Goal: Task Accomplishment & Management: Complete application form

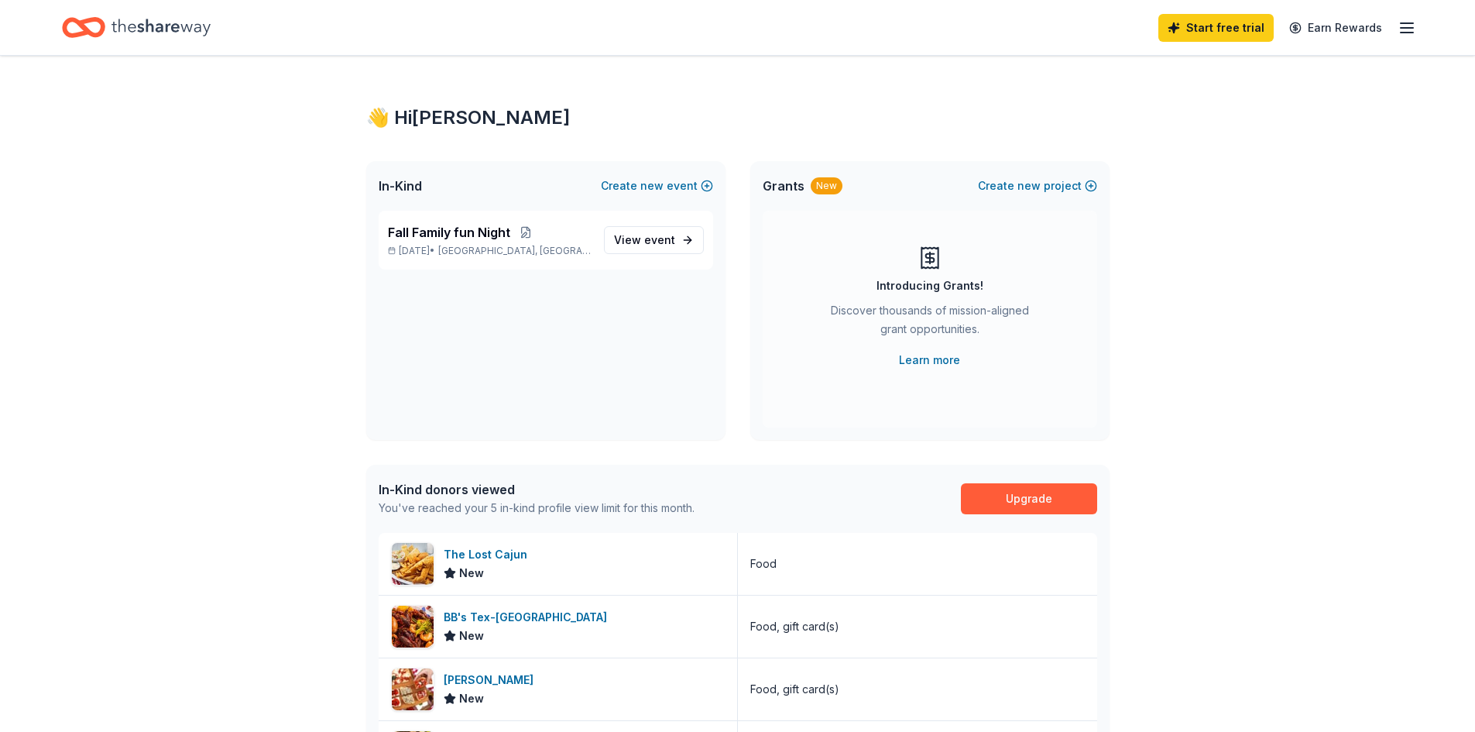
click at [1406, 21] on icon "button" at bounding box center [1407, 28] width 19 height 19
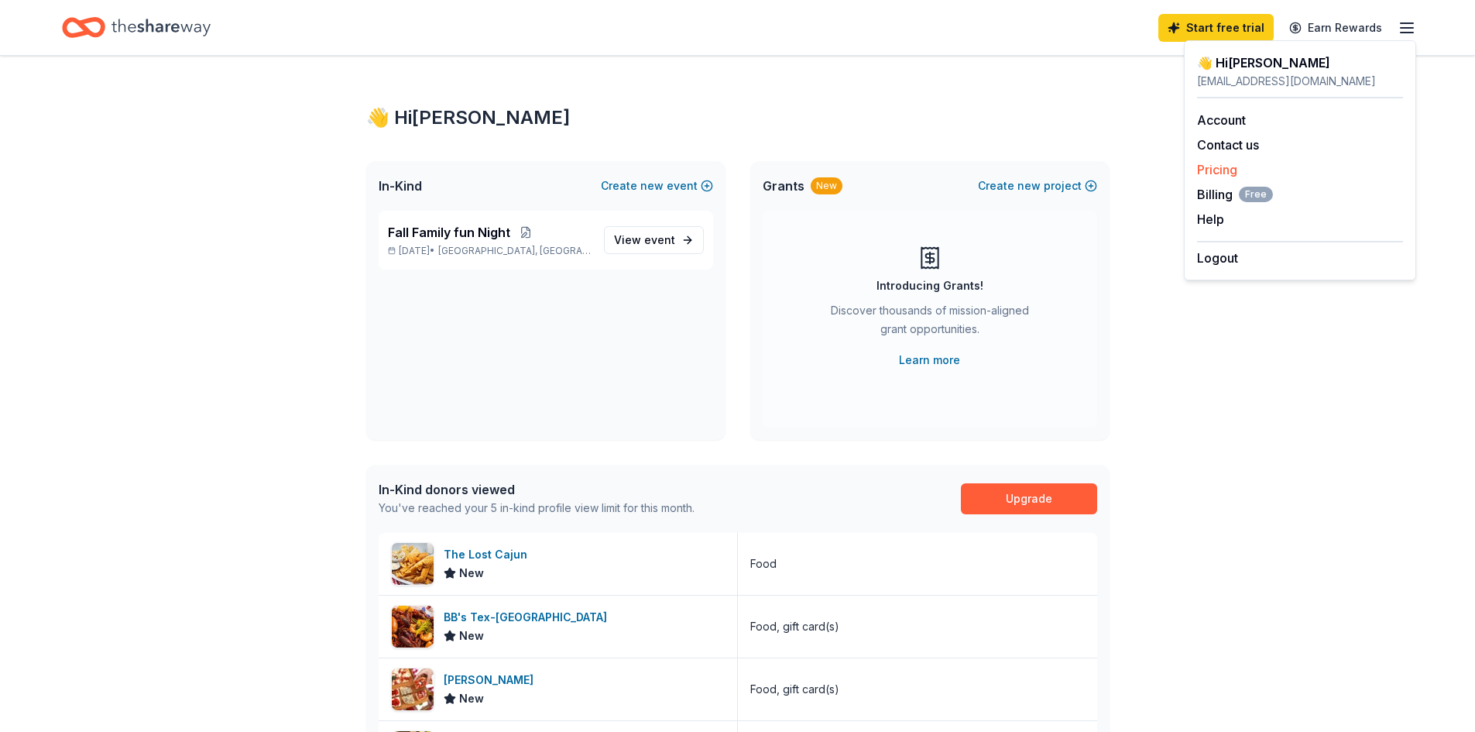
click at [1212, 172] on link "Pricing" at bounding box center [1217, 169] width 40 height 15
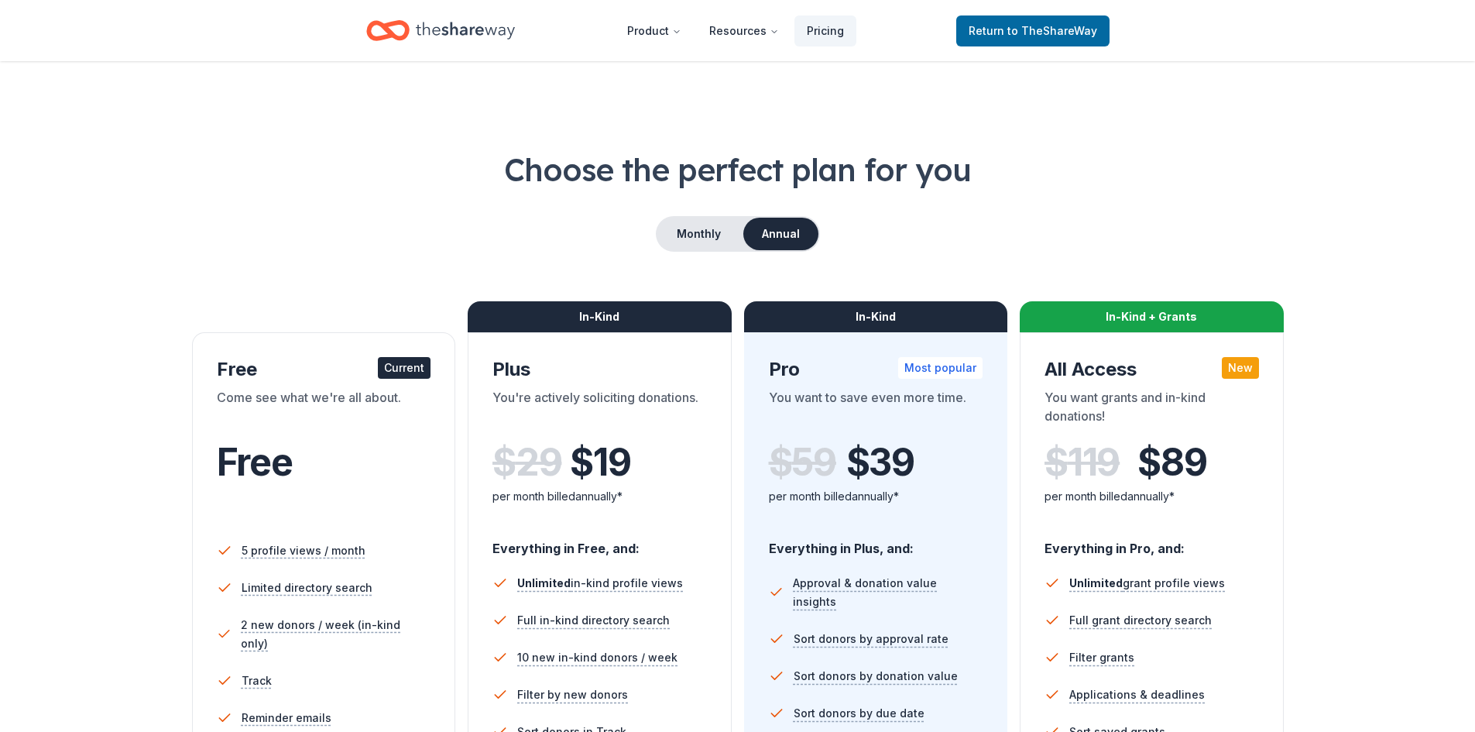
scroll to position [568, 0]
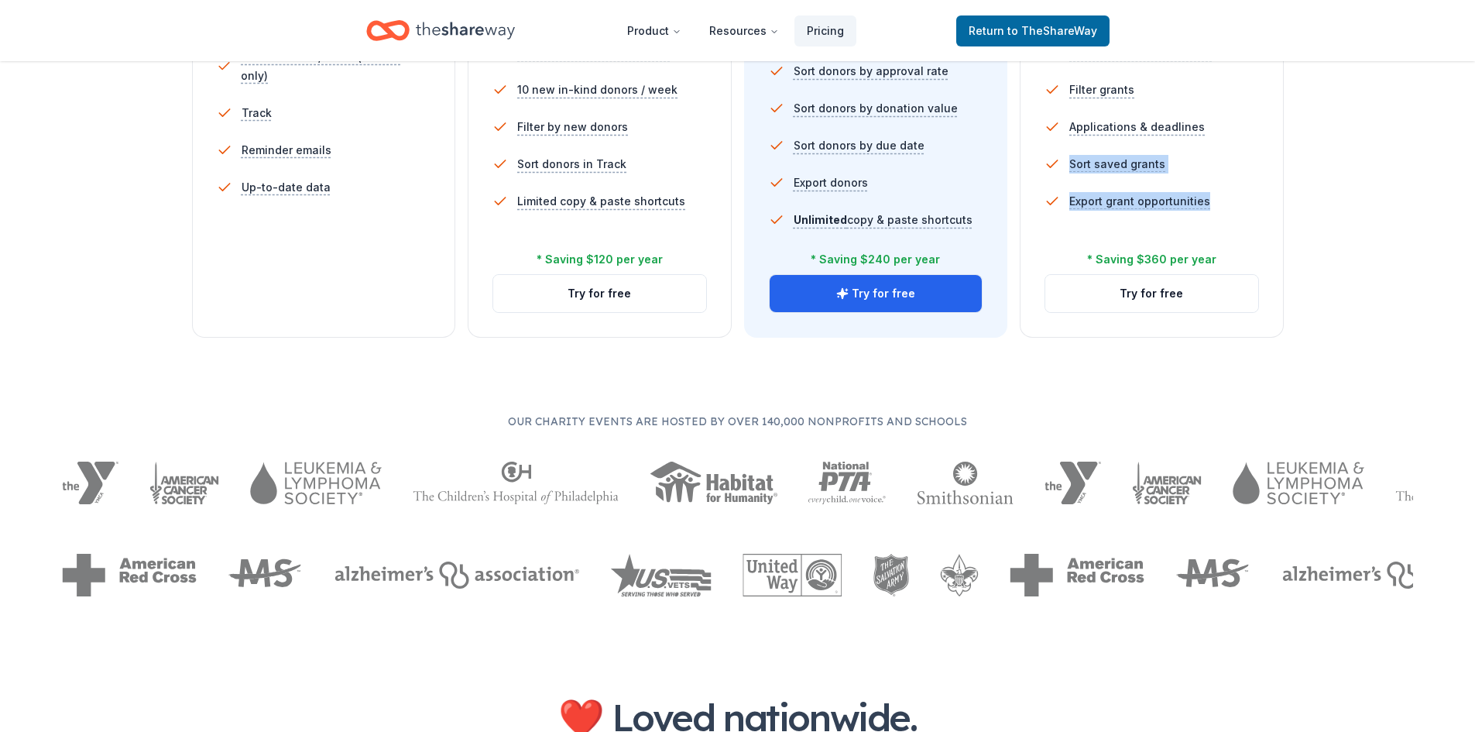
drag, startPoint x: 1474, startPoint y: 206, endPoint x: 1481, endPoint y: 142, distance: 64.7
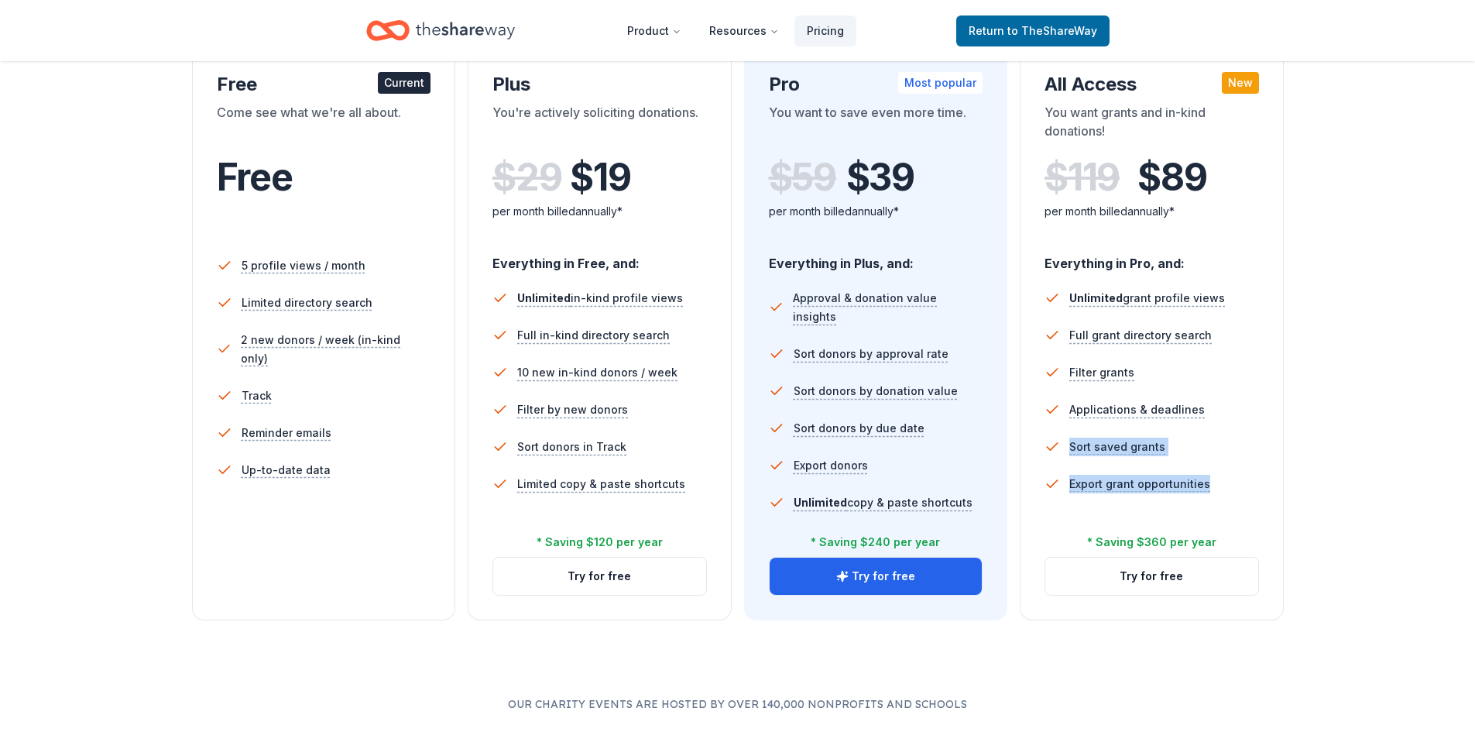
scroll to position [0, 0]
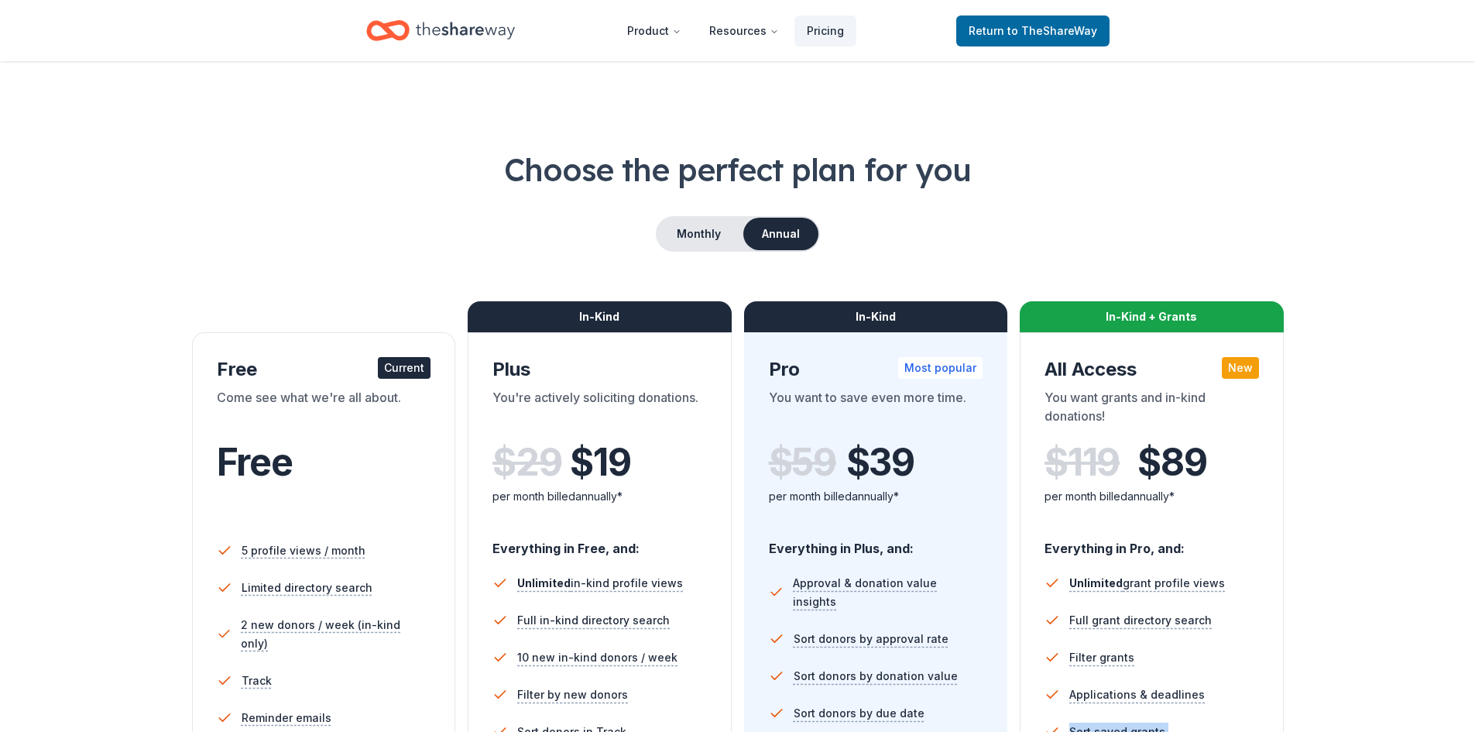
click at [464, 25] on icon "Home" at bounding box center [465, 31] width 99 height 32
click at [386, 24] on icon "Home" at bounding box center [395, 29] width 24 height 15
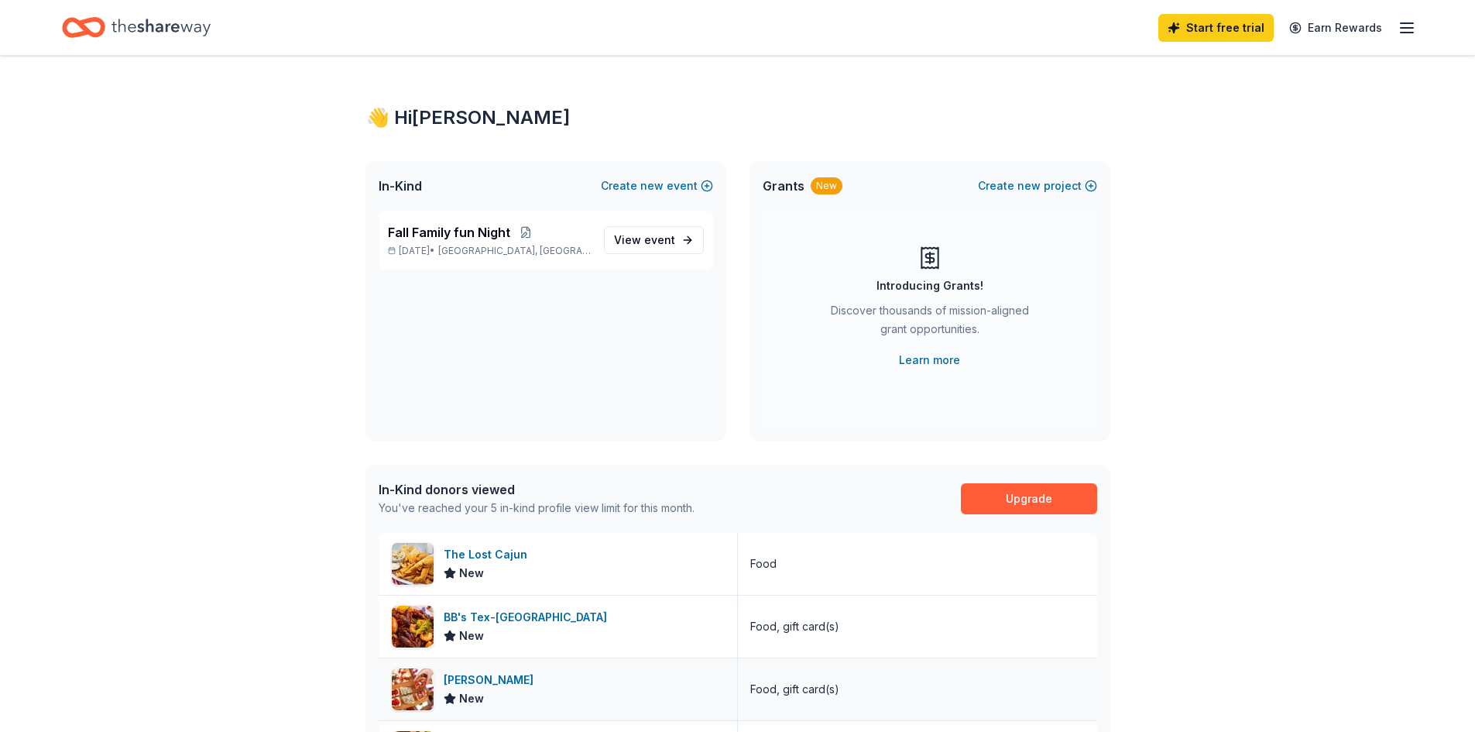
click at [482, 682] on div "[PERSON_NAME]" at bounding box center [492, 680] width 96 height 19
click at [494, 554] on div "The Lost Cajun" at bounding box center [489, 554] width 90 height 19
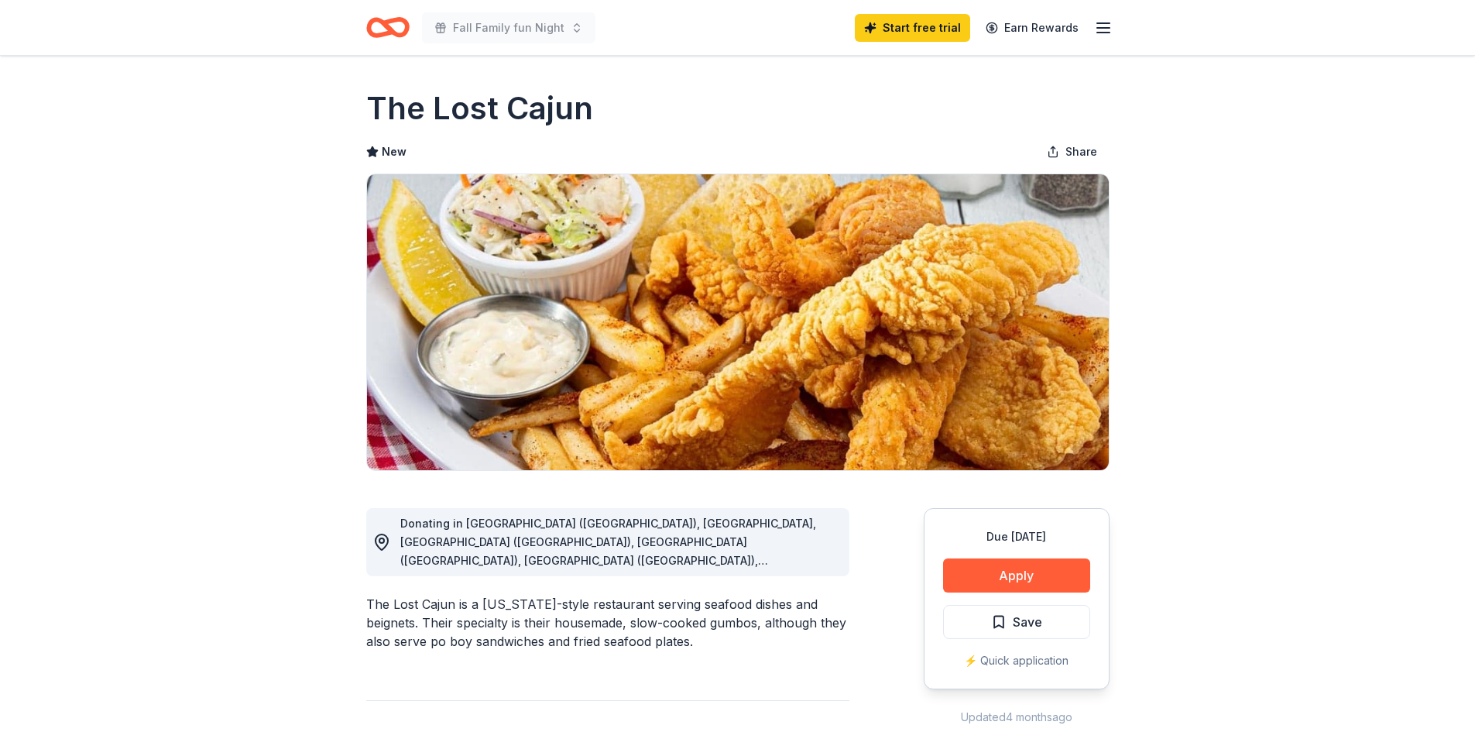
click at [1021, 578] on button "Apply" at bounding box center [1016, 575] width 147 height 34
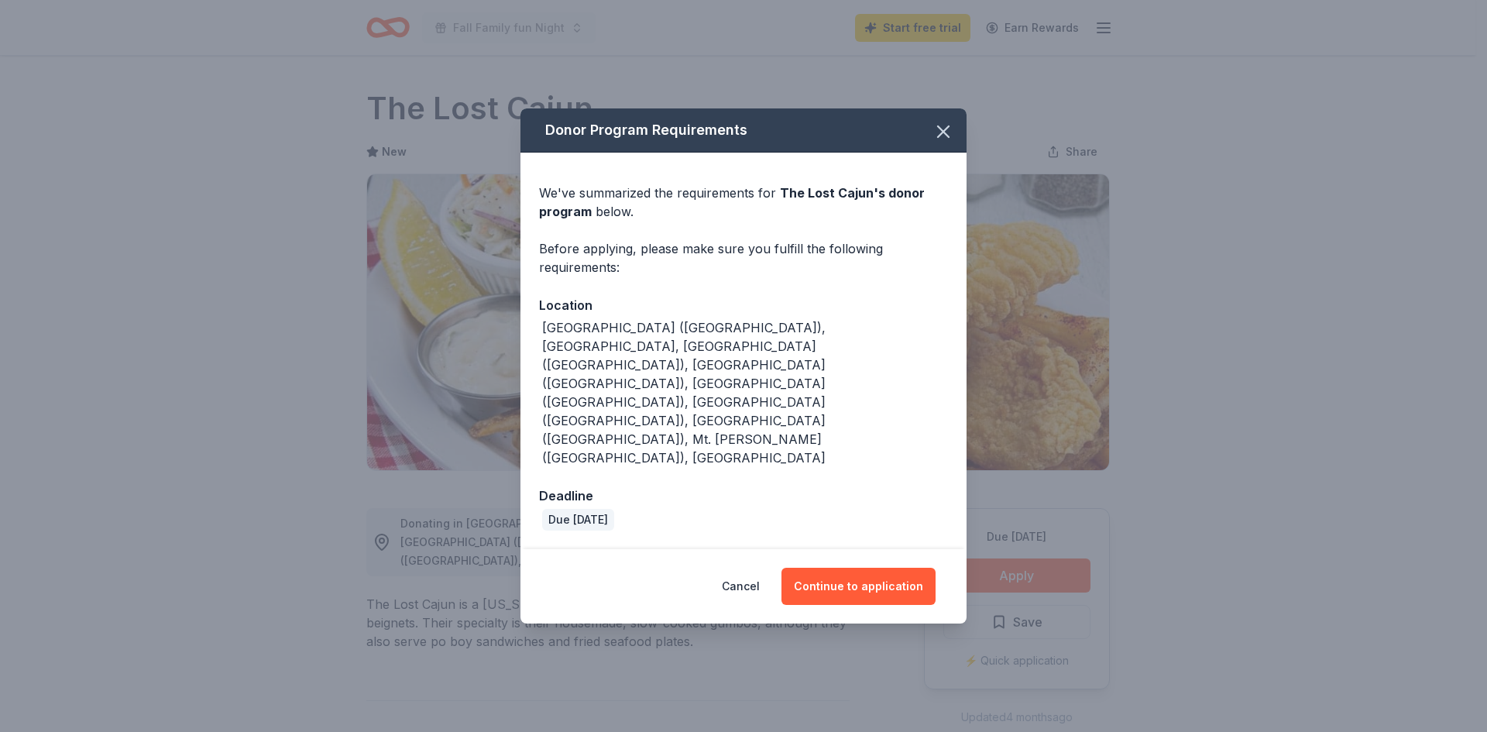
click at [901, 153] on div "Donor Program Requirements We've summarized the requirements for The Lost Cajun…" at bounding box center [743, 366] width 1487 height 732
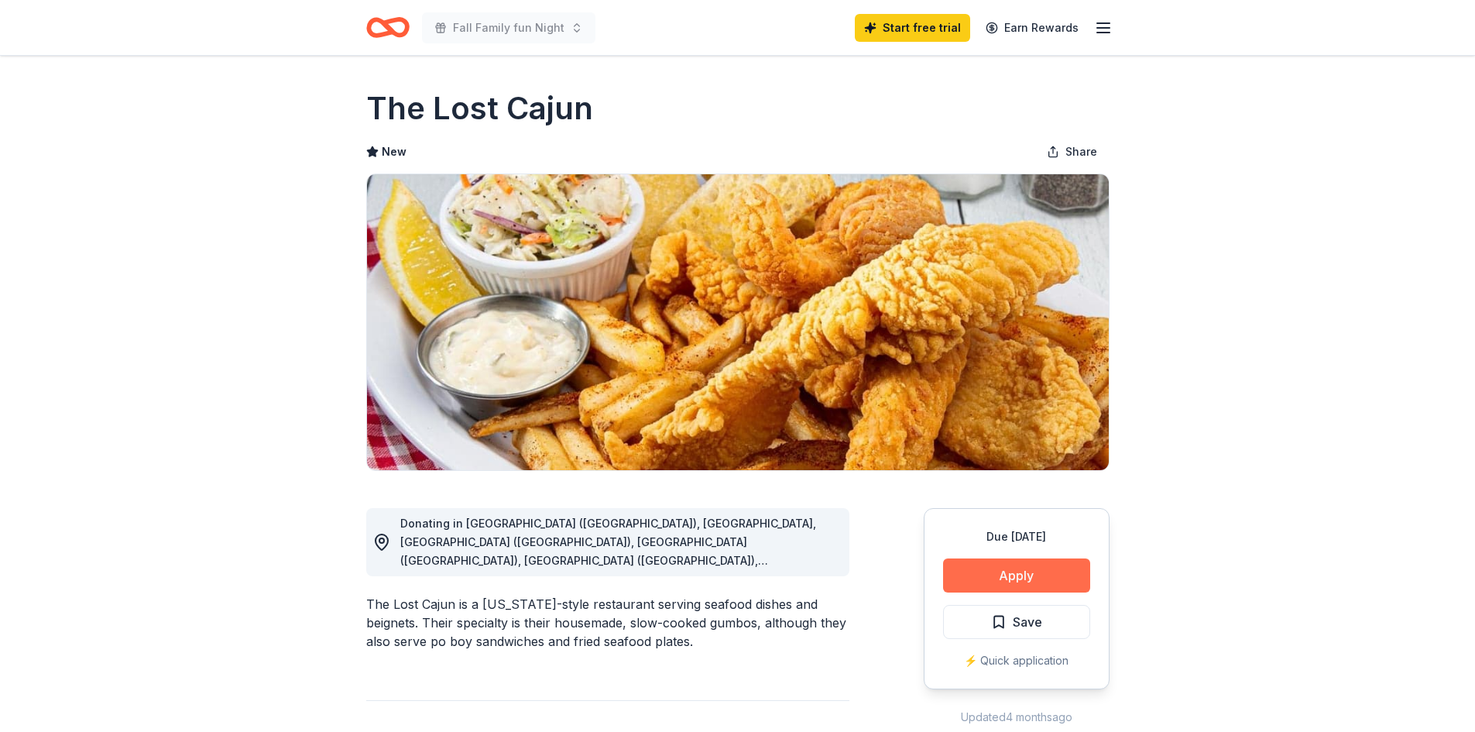
click at [985, 582] on button "Apply" at bounding box center [1016, 575] width 147 height 34
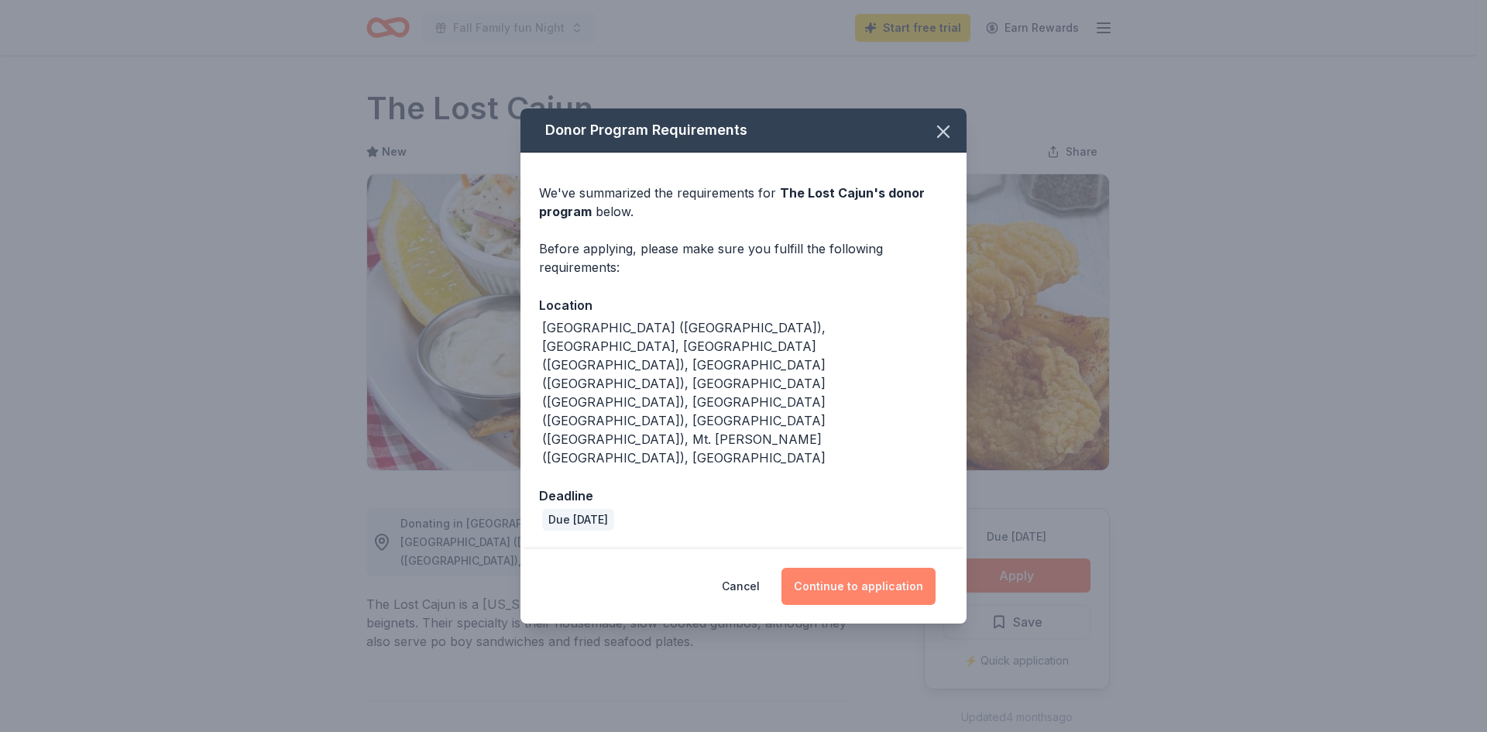
click at [842, 568] on button "Continue to application" at bounding box center [858, 586] width 154 height 37
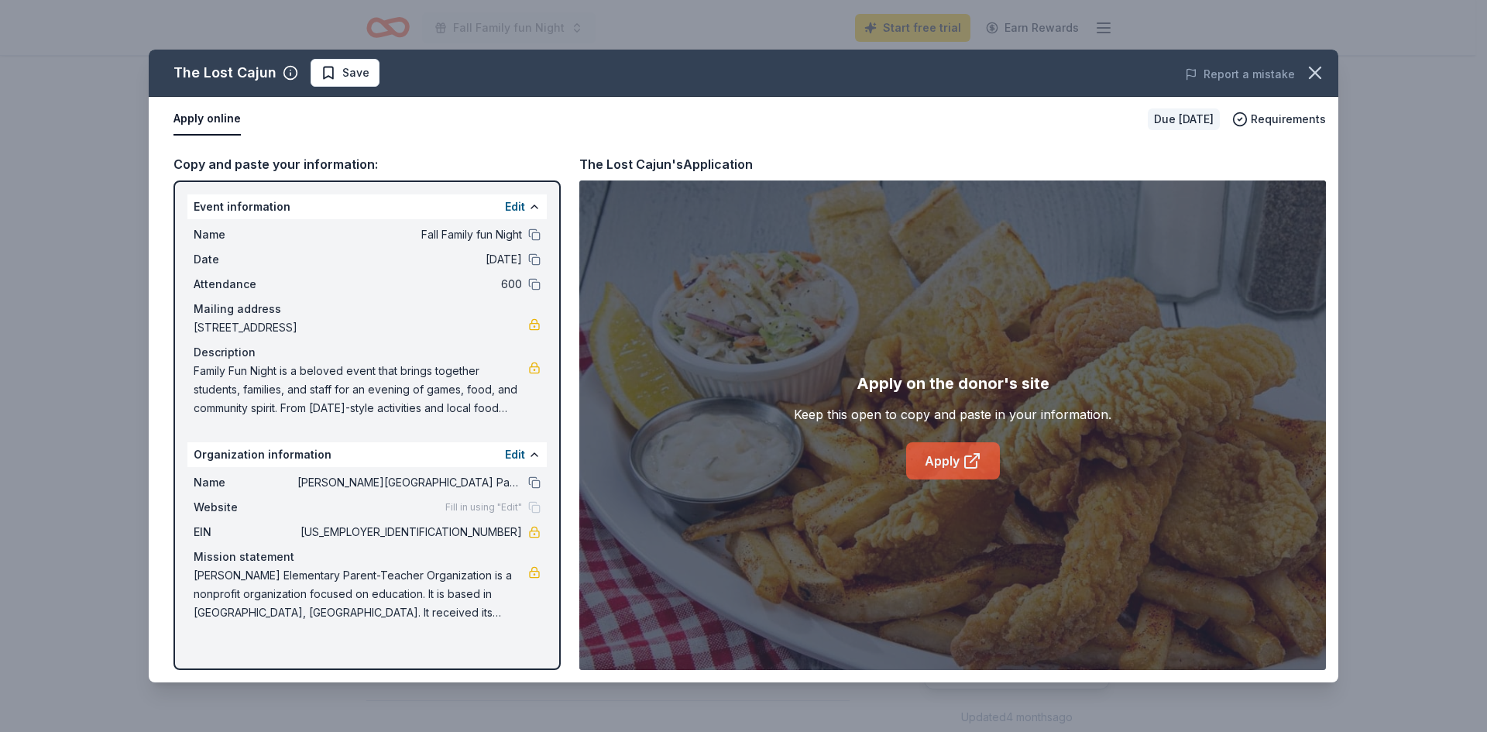
click at [932, 459] on link "Apply" at bounding box center [953, 460] width 94 height 37
click at [1319, 71] on icon "button" at bounding box center [1315, 73] width 22 height 22
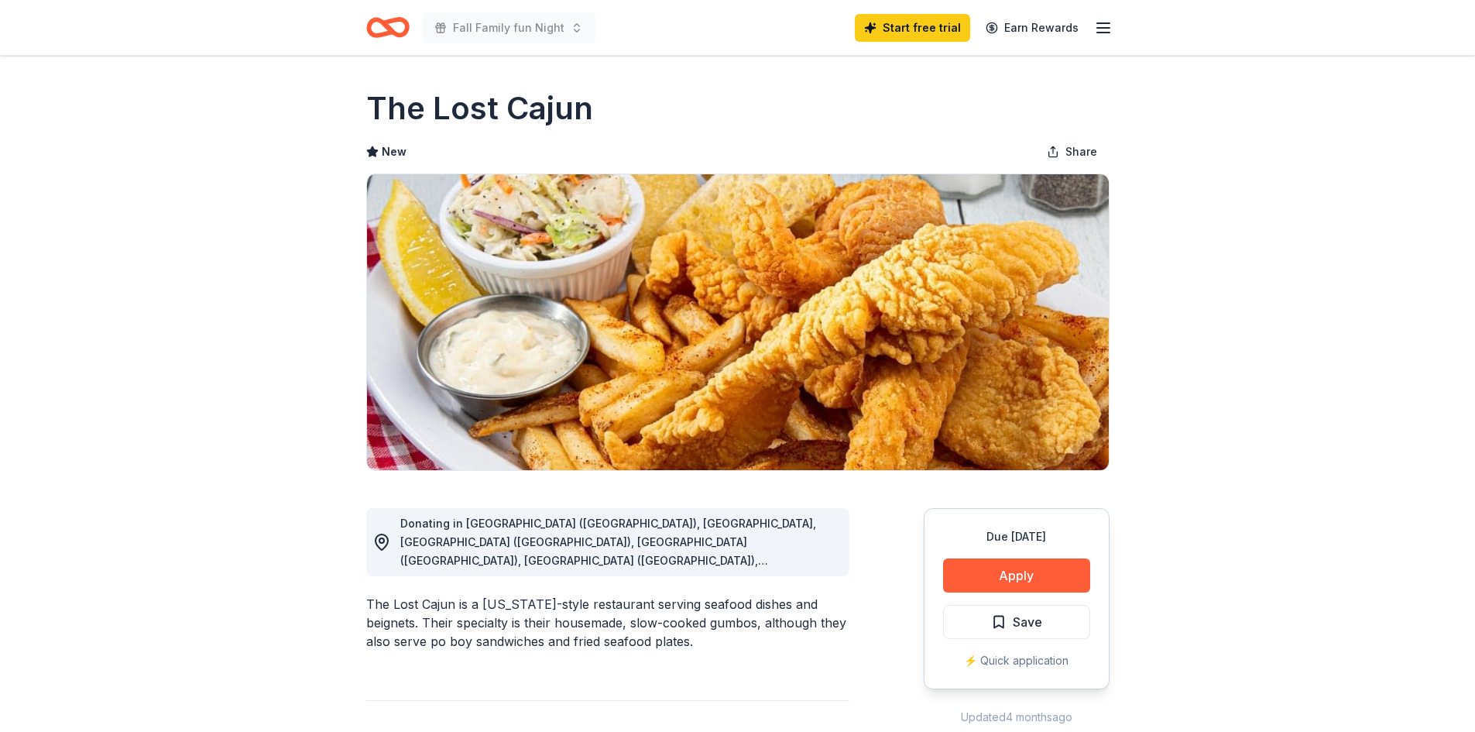
scroll to position [1290, 0]
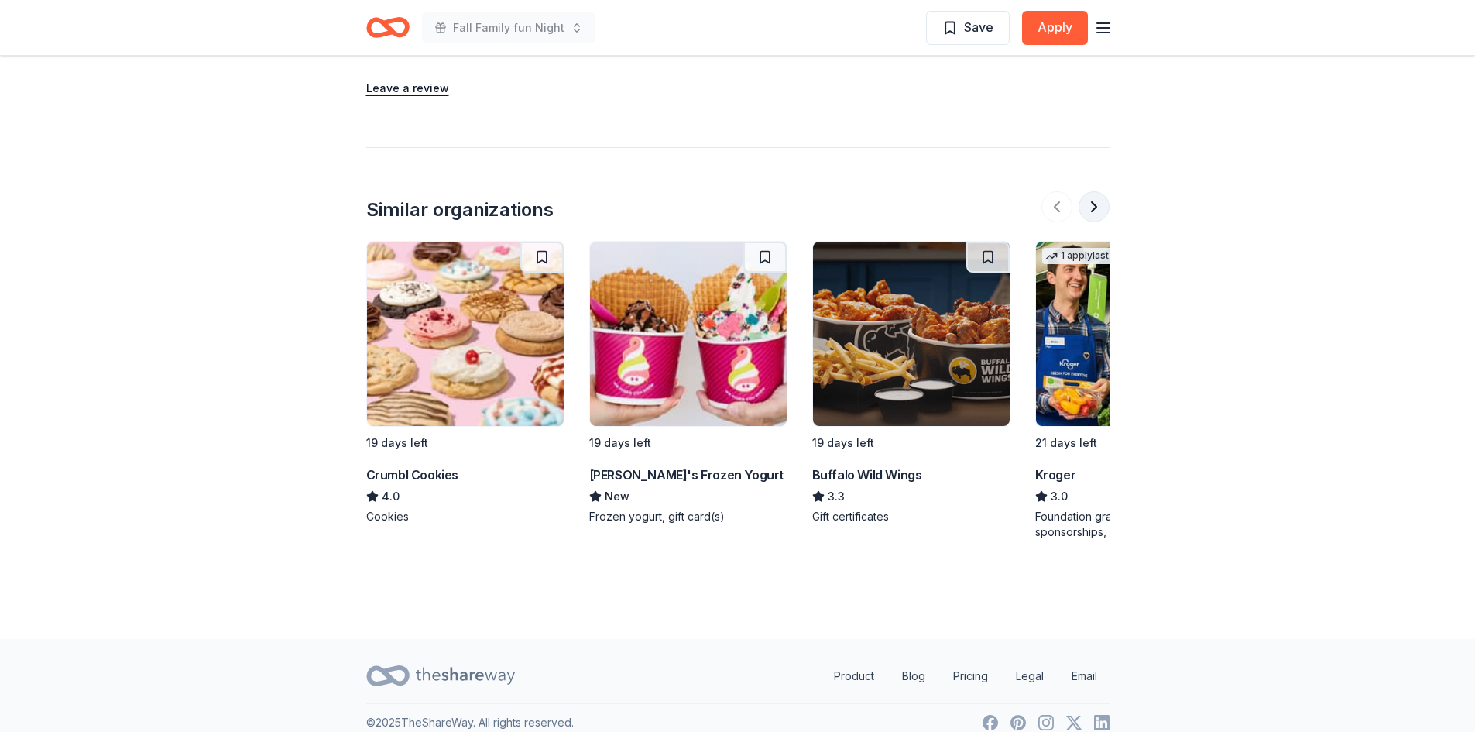
click at [1088, 191] on button at bounding box center [1094, 206] width 31 height 31
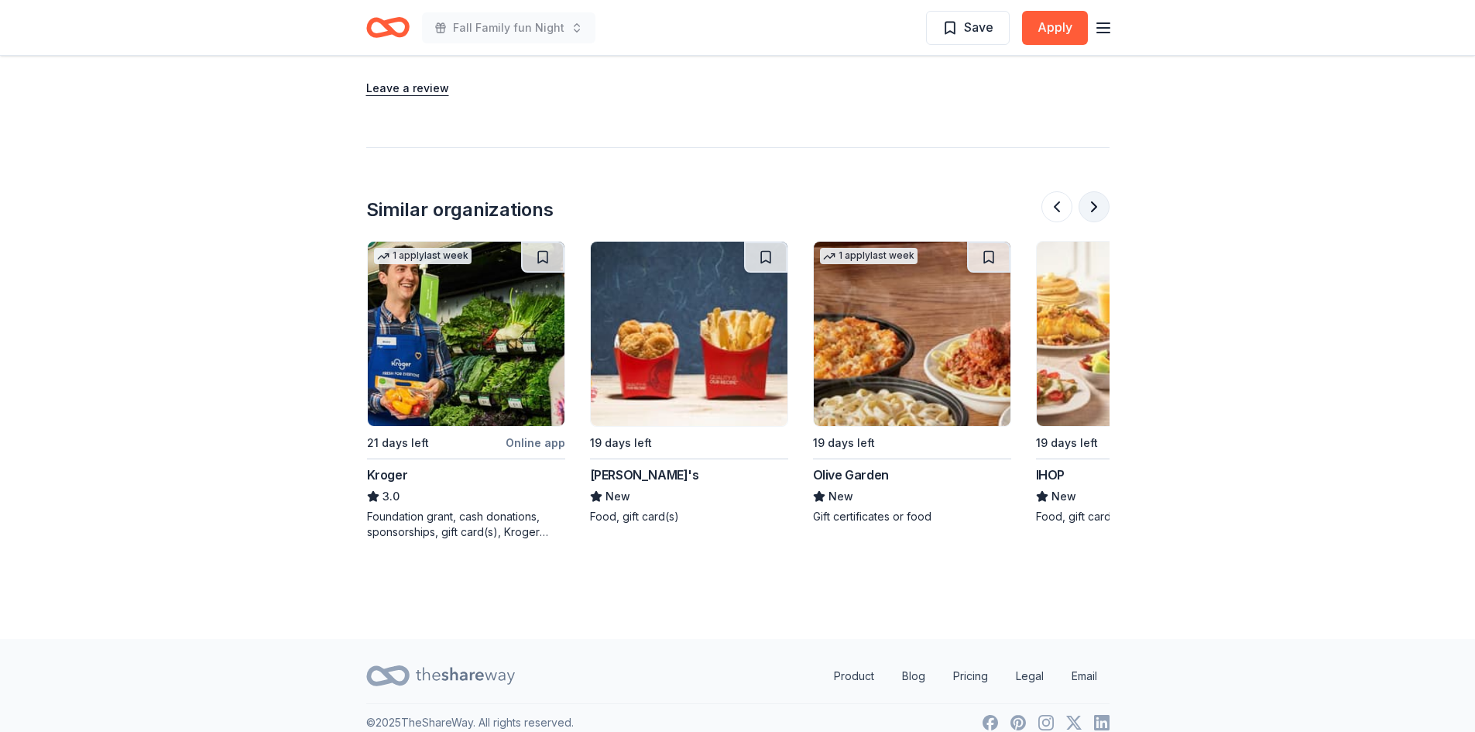
scroll to position [0, 669]
click at [1088, 191] on button at bounding box center [1094, 206] width 31 height 31
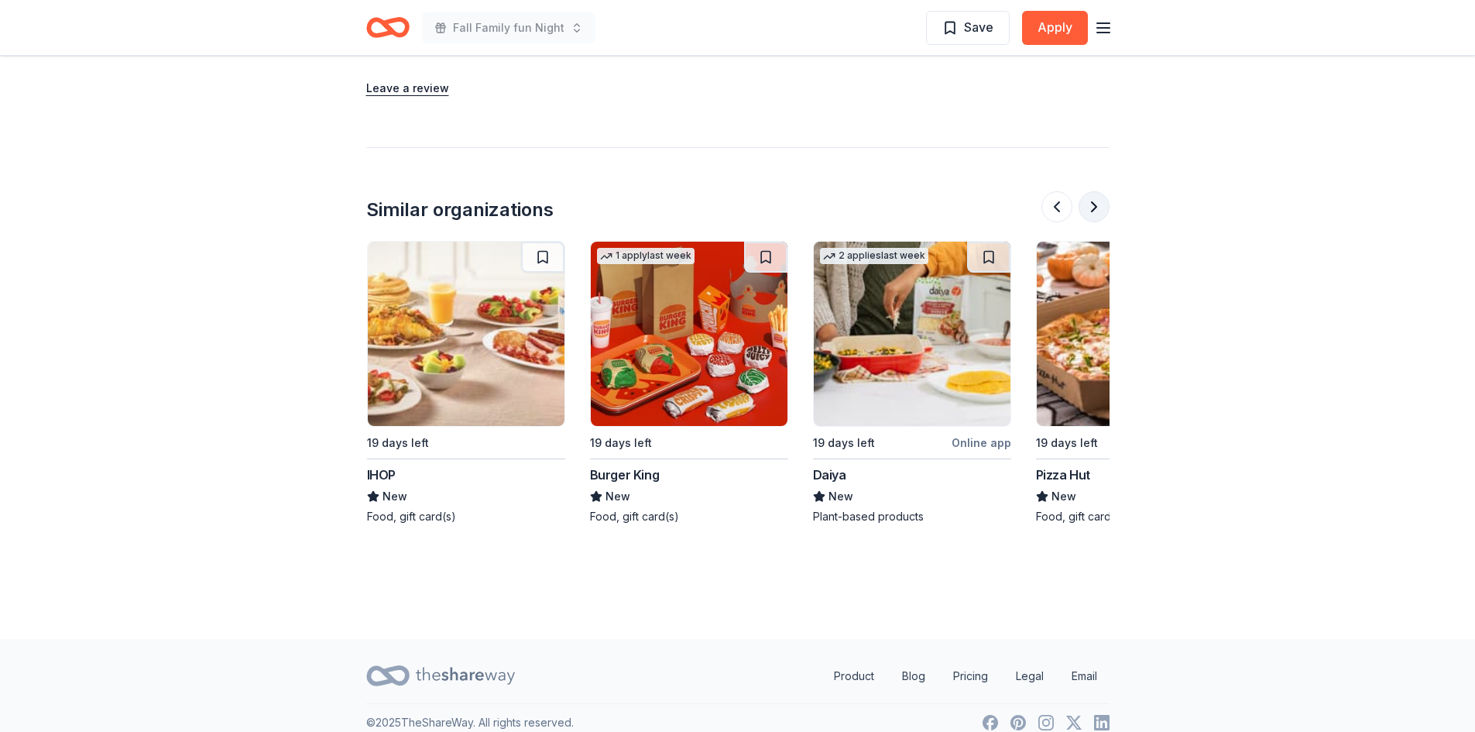
scroll to position [0, 1338]
click at [1088, 191] on button at bounding box center [1094, 206] width 31 height 31
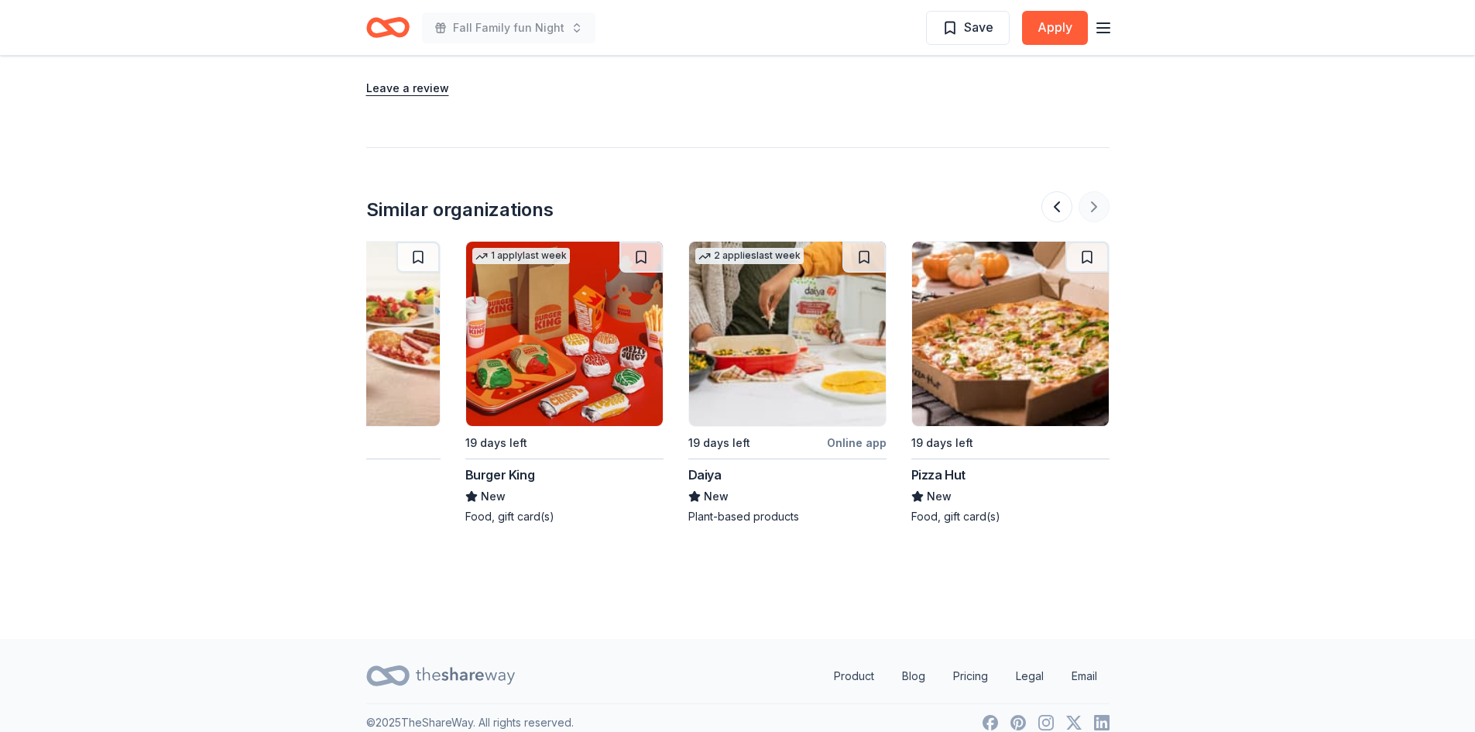
click at [1088, 191] on div at bounding box center [1076, 206] width 68 height 31
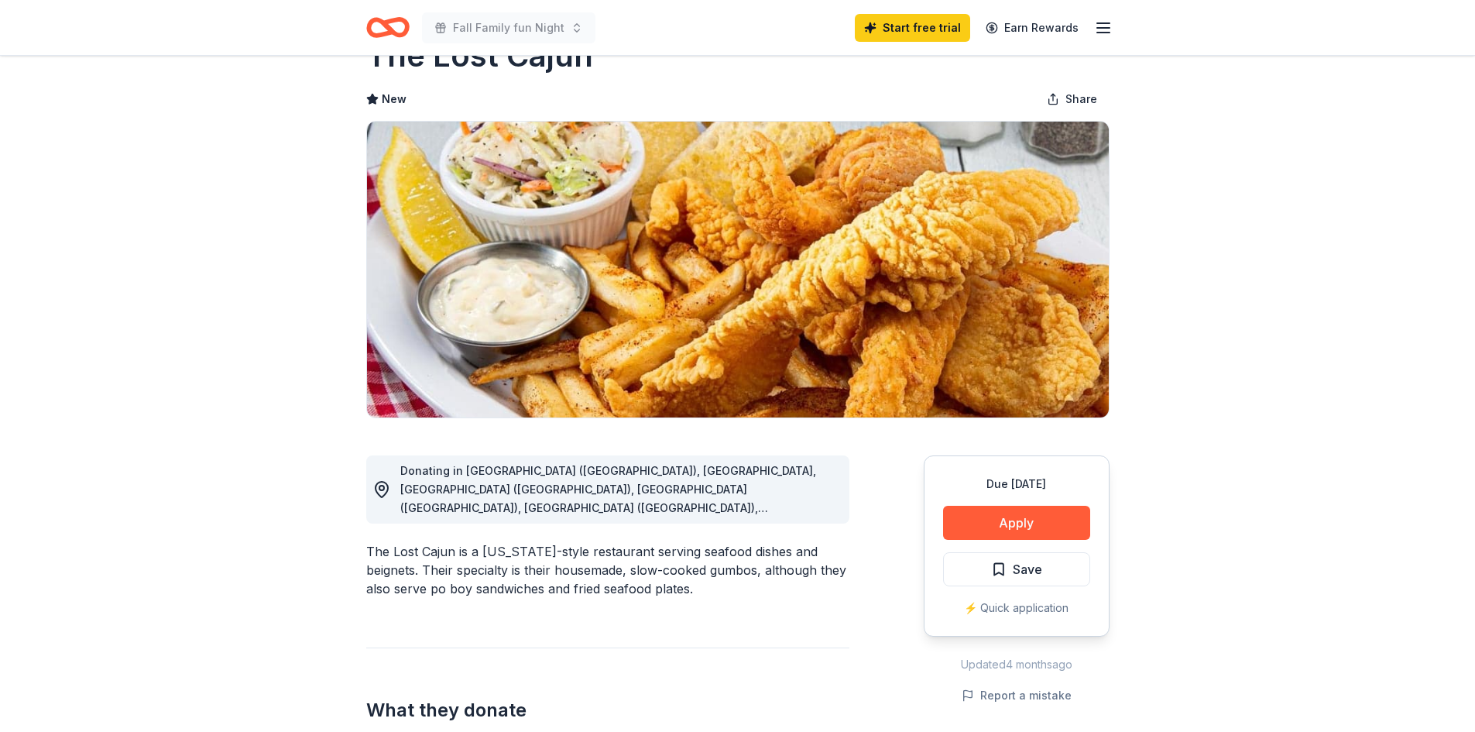
scroll to position [0, 0]
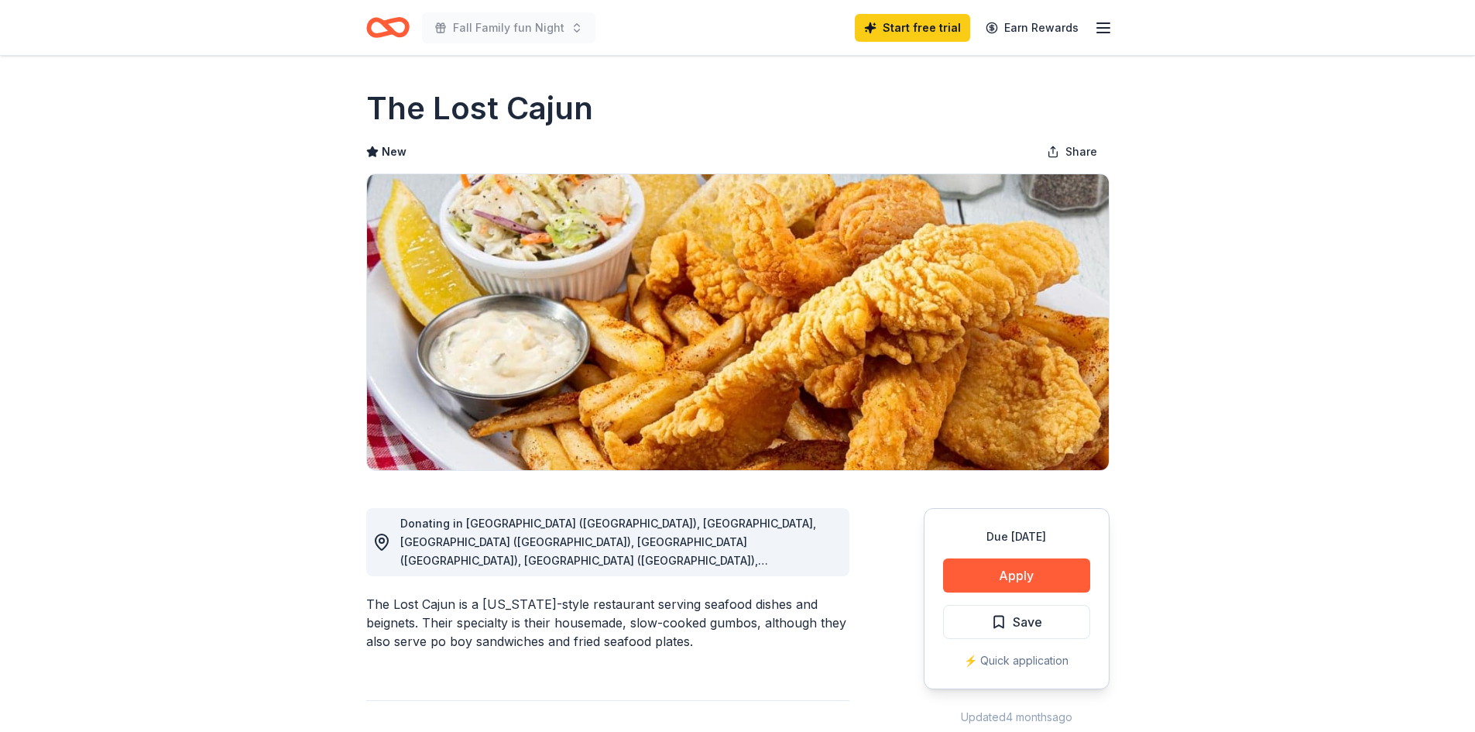
click at [379, 32] on icon "Home" at bounding box center [387, 27] width 43 height 36
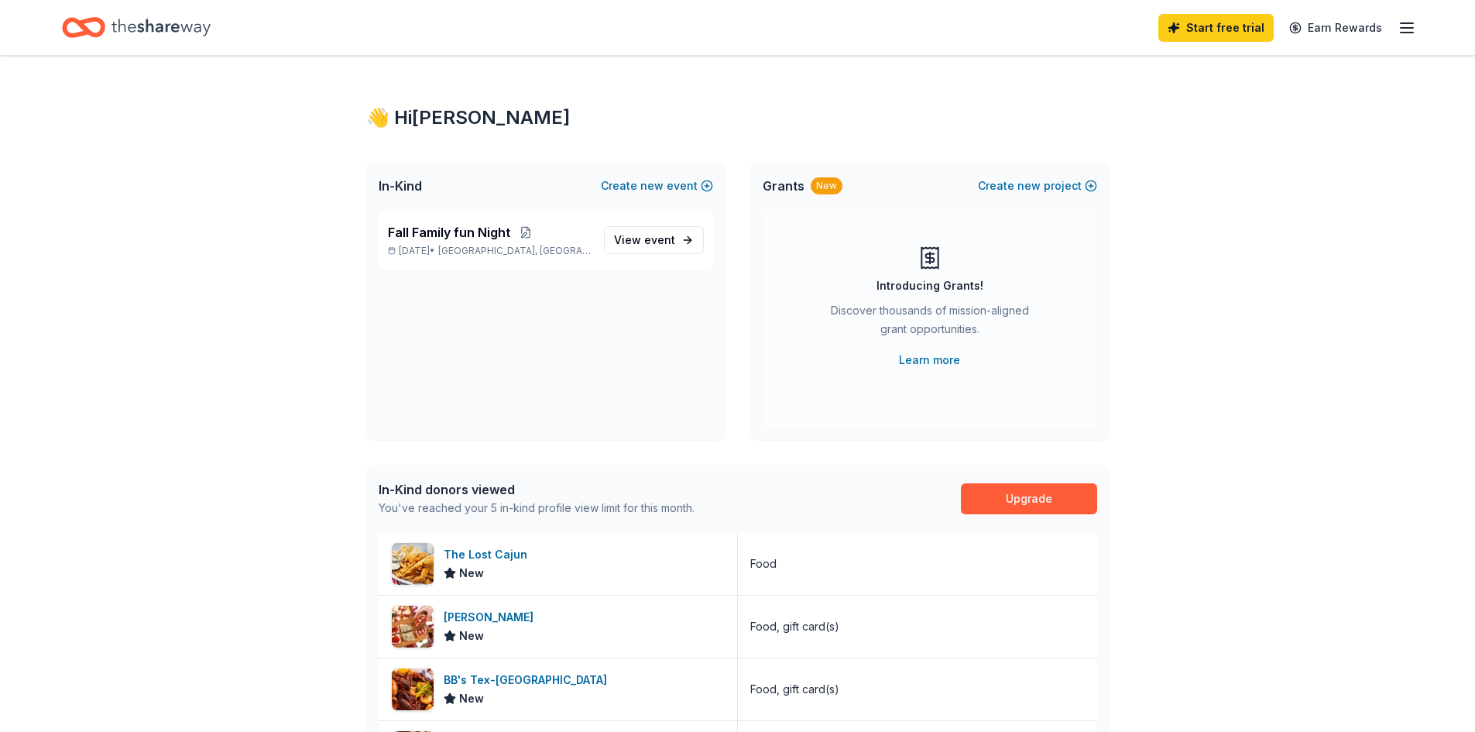
scroll to position [523, 0]
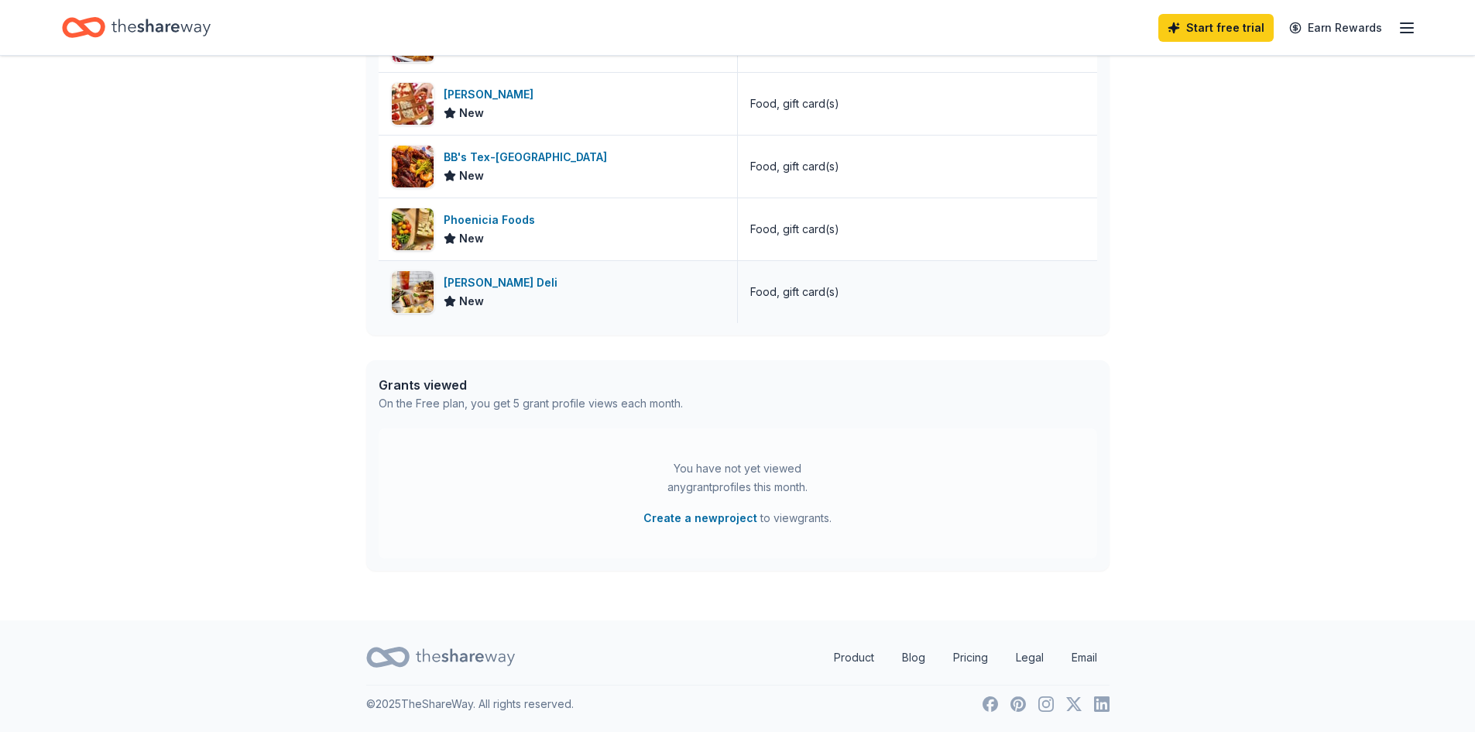
click at [490, 285] on div "McAlister's Deli" at bounding box center [504, 282] width 120 height 19
